Goal: Task Accomplishment & Management: Manage account settings

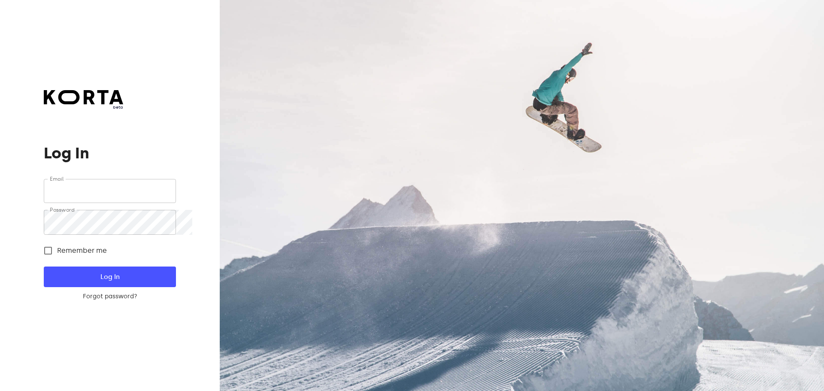
type input "[EMAIL_ADDRESS][DOMAIN_NAME]"
click at [130, 278] on span "Log In" at bounding box center [110, 276] width 104 height 11
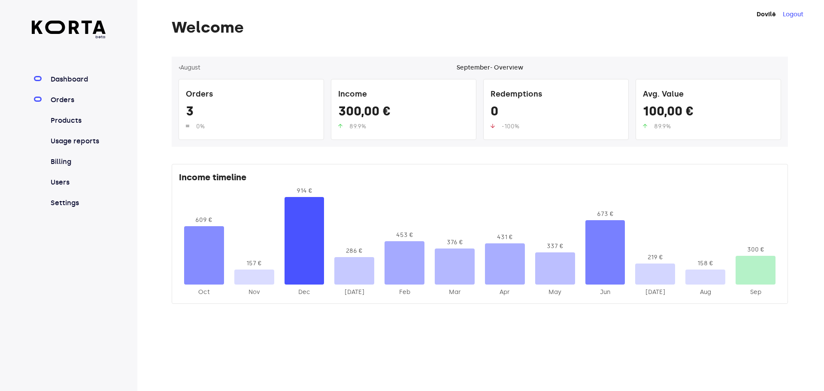
click at [73, 105] on link "Orders" at bounding box center [77, 100] width 57 height 10
